Goal: Navigation & Orientation: Find specific page/section

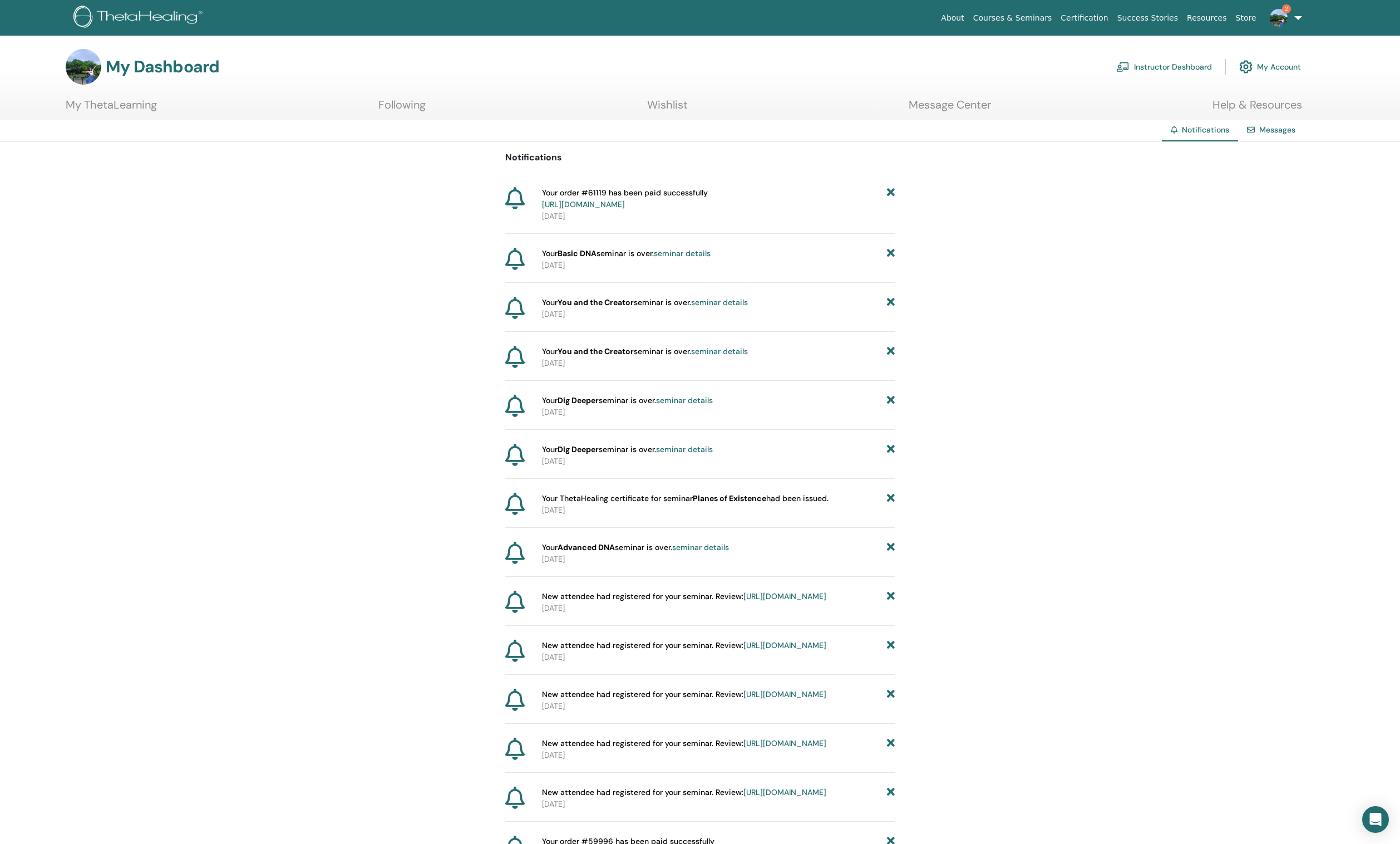
click at [1279, 14] on img at bounding box center [1279, 18] width 18 height 18
click at [1272, 187] on link "Notifications 2" at bounding box center [1286, 191] width 126 height 18
click at [1185, 71] on link "Instructor Dashboard" at bounding box center [1164, 67] width 96 height 24
